Goal: Task Accomplishment & Management: Use online tool/utility

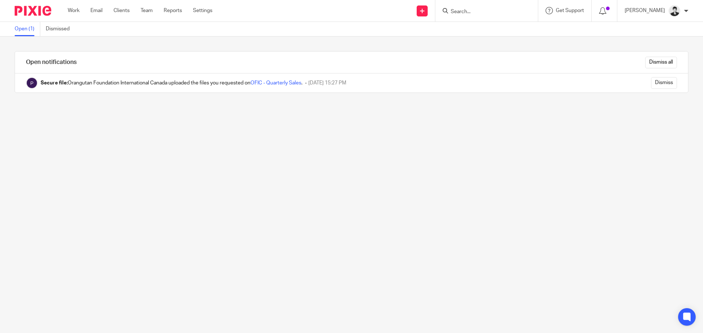
click at [493, 12] on input "Search" at bounding box center [483, 12] width 66 height 7
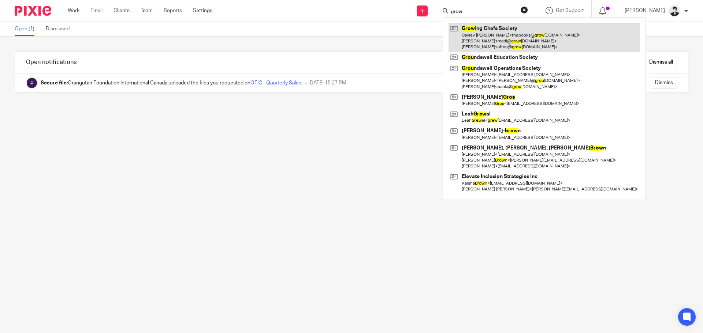
type input "grow"
click at [500, 35] on link at bounding box center [543, 37] width 191 height 29
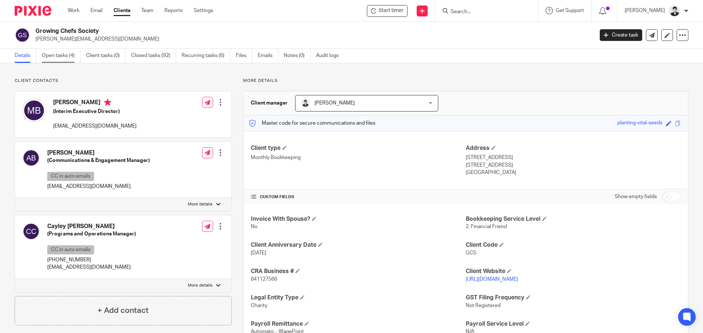
click at [64, 57] on link "Open tasks (4)" at bounding box center [61, 56] width 39 height 14
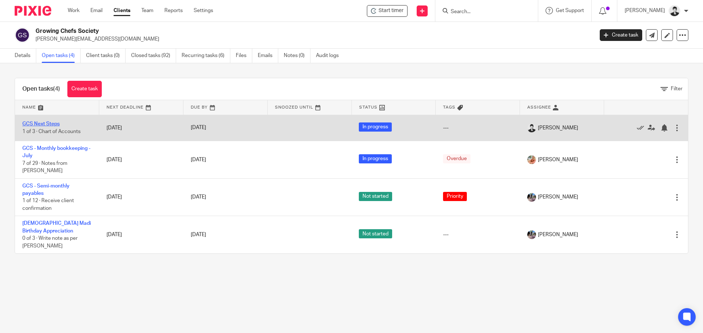
click at [49, 125] on link "GCS Next Steps" at bounding box center [40, 124] width 37 height 5
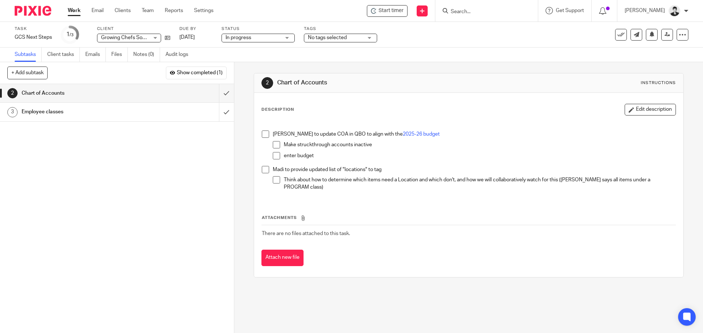
click at [74, 9] on link "Work" at bounding box center [74, 10] width 13 height 7
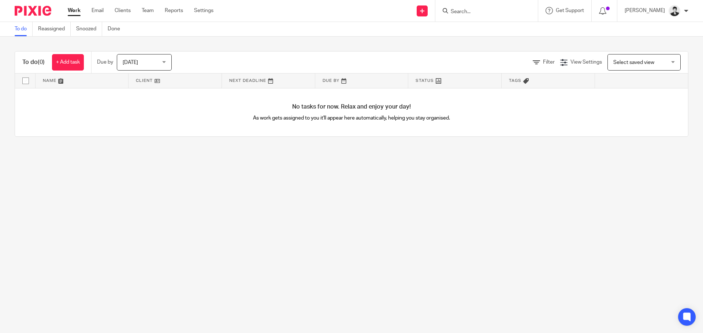
click at [465, 10] on input "Search" at bounding box center [483, 12] width 66 height 7
type input "rdyo"
click at [510, 34] on link at bounding box center [513, 34] width 131 height 23
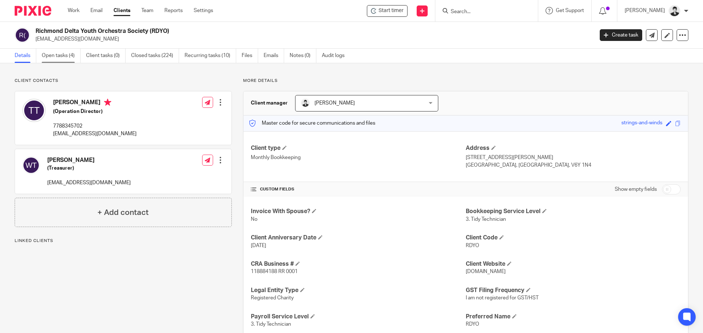
click at [68, 52] on link "Open tasks (4)" at bounding box center [61, 56] width 39 height 14
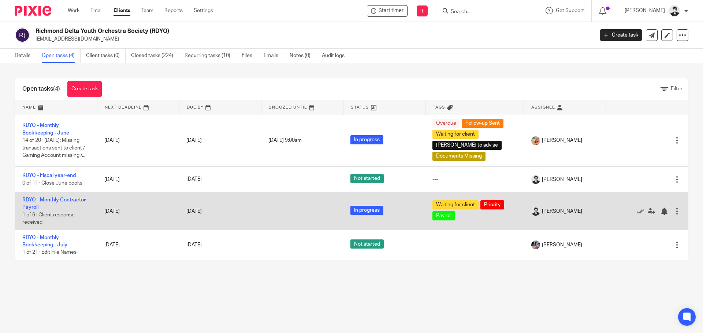
click at [48, 208] on td "RDYO - Monthly Contractor Payroll 1 of 6 · Client response received" at bounding box center [56, 212] width 82 height 38
click at [49, 210] on link "RDYO - Monthly Contractor Payroll" at bounding box center [53, 204] width 63 height 12
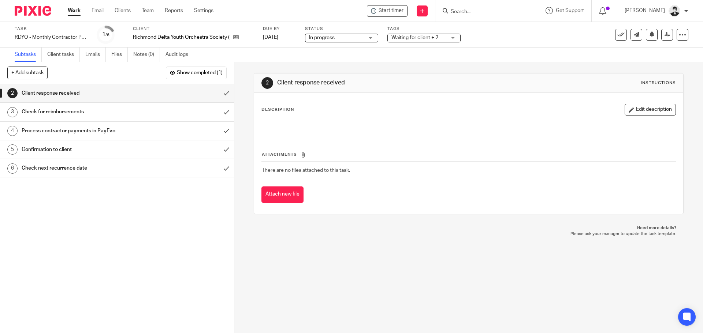
click at [412, 41] on span "Waiting for client + 2" at bounding box center [418, 38] width 55 height 8
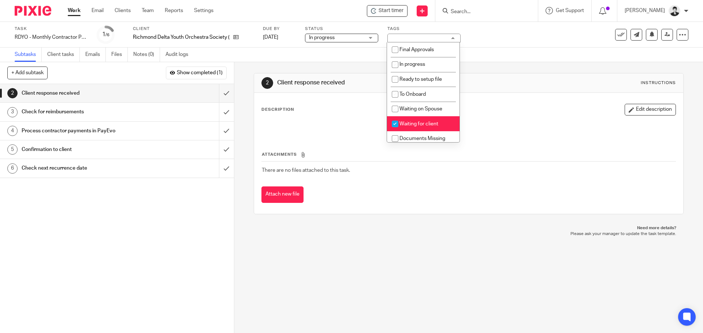
click at [419, 121] on li "Waiting for client" at bounding box center [423, 123] width 72 height 15
checkbox input "false"
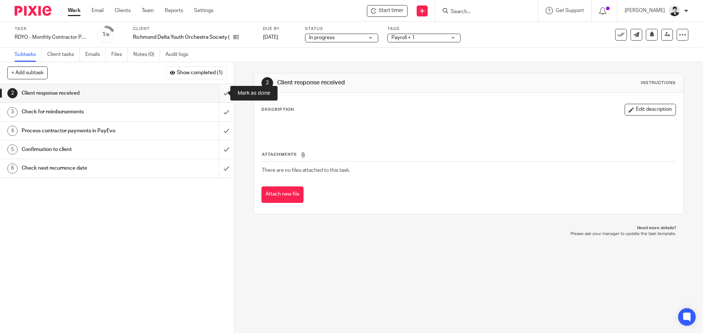
click at [217, 90] on input "submit" at bounding box center [117, 93] width 234 height 18
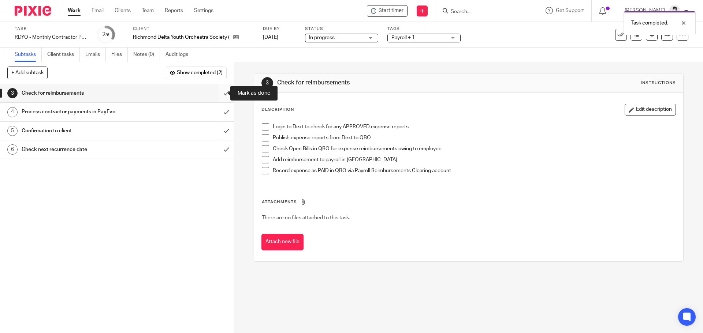
click at [222, 94] on input "submit" at bounding box center [117, 93] width 234 height 18
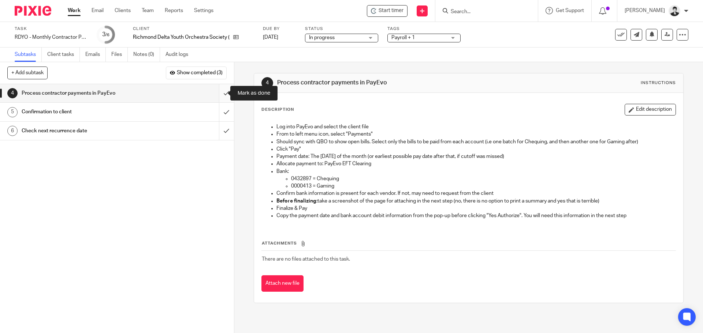
click at [221, 93] on input "submit" at bounding box center [117, 93] width 234 height 18
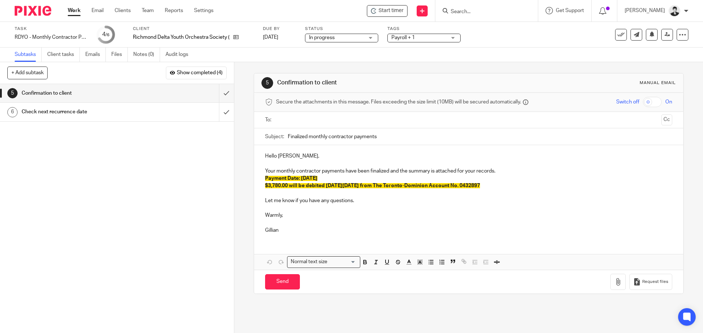
drag, startPoint x: 330, startPoint y: 113, endPoint x: 330, endPoint y: 117, distance: 3.7
click at [330, 116] on div at bounding box center [469, 120] width 384 height 16
click at [332, 123] on input "text" at bounding box center [468, 120] width 379 height 8
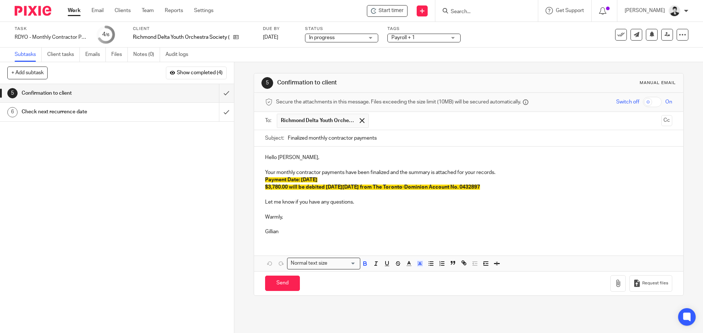
drag, startPoint x: 515, startPoint y: 185, endPoint x: 259, endPoint y: 182, distance: 256.2
click at [259, 182] on div "Hello Trang, Your monthly contractor payments have been finalized and the summa…" at bounding box center [468, 194] width 429 height 94
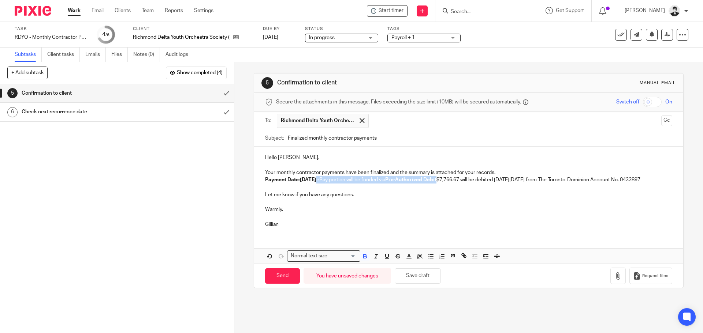
drag, startPoint x: 353, startPoint y: 181, endPoint x: 473, endPoint y: 182, distance: 120.4
click at [473, 182] on p "Payment Date:Friday August 29, 2025 ePay portion will be funded via Pre-Authori…" at bounding box center [468, 179] width 407 height 7
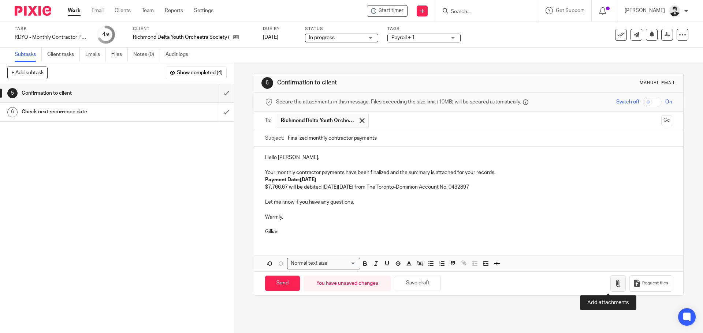
click at [614, 284] on icon "button" at bounding box center [617, 283] width 7 height 7
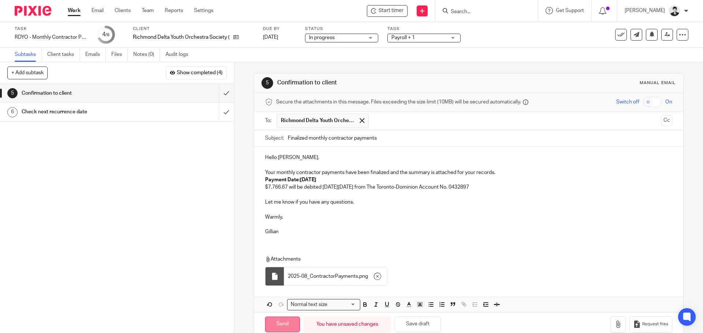
click at [287, 324] on input "Send" at bounding box center [282, 325] width 35 height 16
type input "Sent"
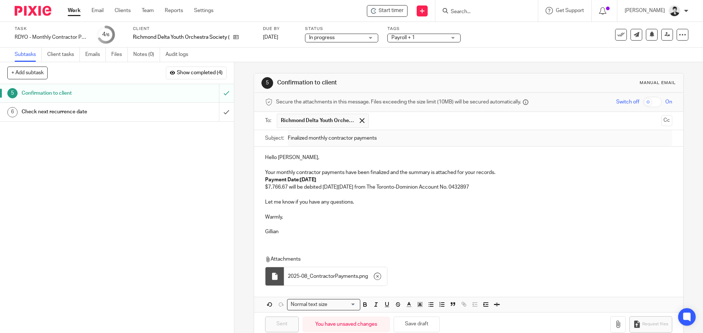
click at [411, 39] on span "Payroll + 1" at bounding box center [402, 37] width 23 height 5
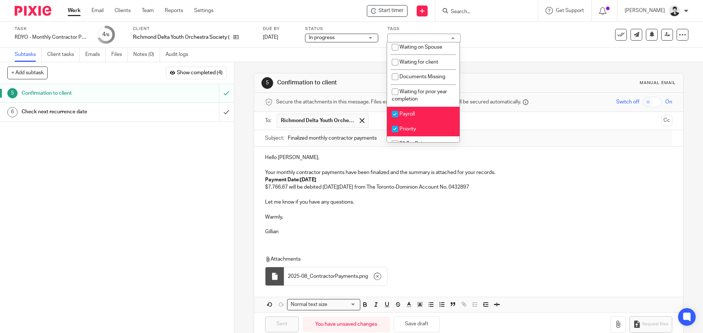
scroll to position [122, 0]
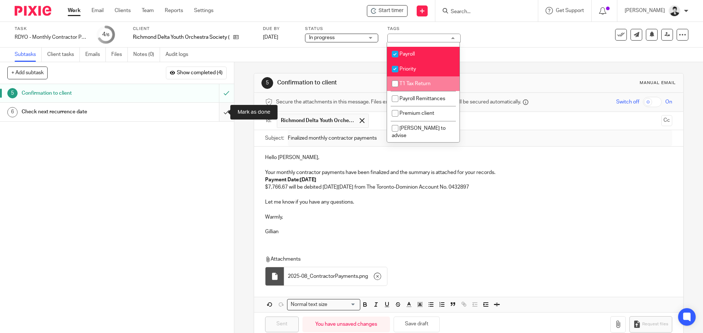
click at [220, 111] on input "submit" at bounding box center [117, 112] width 234 height 18
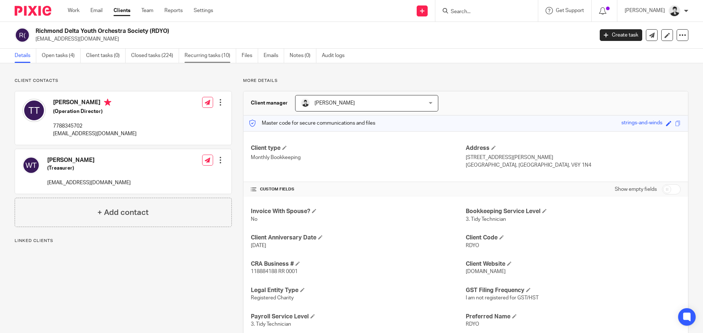
click at [224, 57] on link "Recurring tasks (10)" at bounding box center [210, 56] width 52 height 14
